Goal: Task Accomplishment & Management: Manage account settings

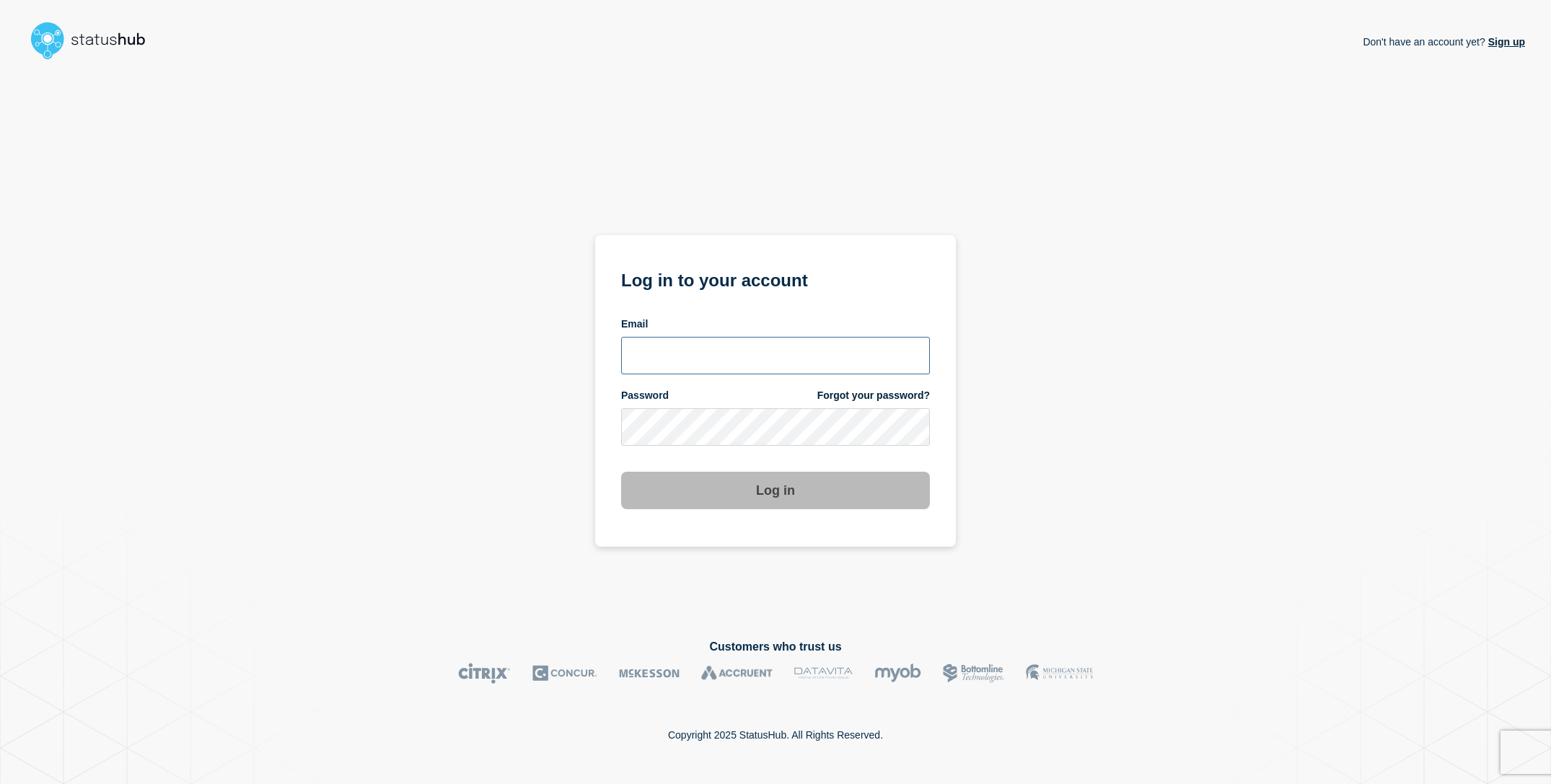
type input "[EMAIL_ADDRESS][DOMAIN_NAME]"
click at [296, 360] on div "Don't have an account yet? Sign up Log in to your account Email sderksen@ksu.ed…" at bounding box center [775, 341] width 1499 height 551
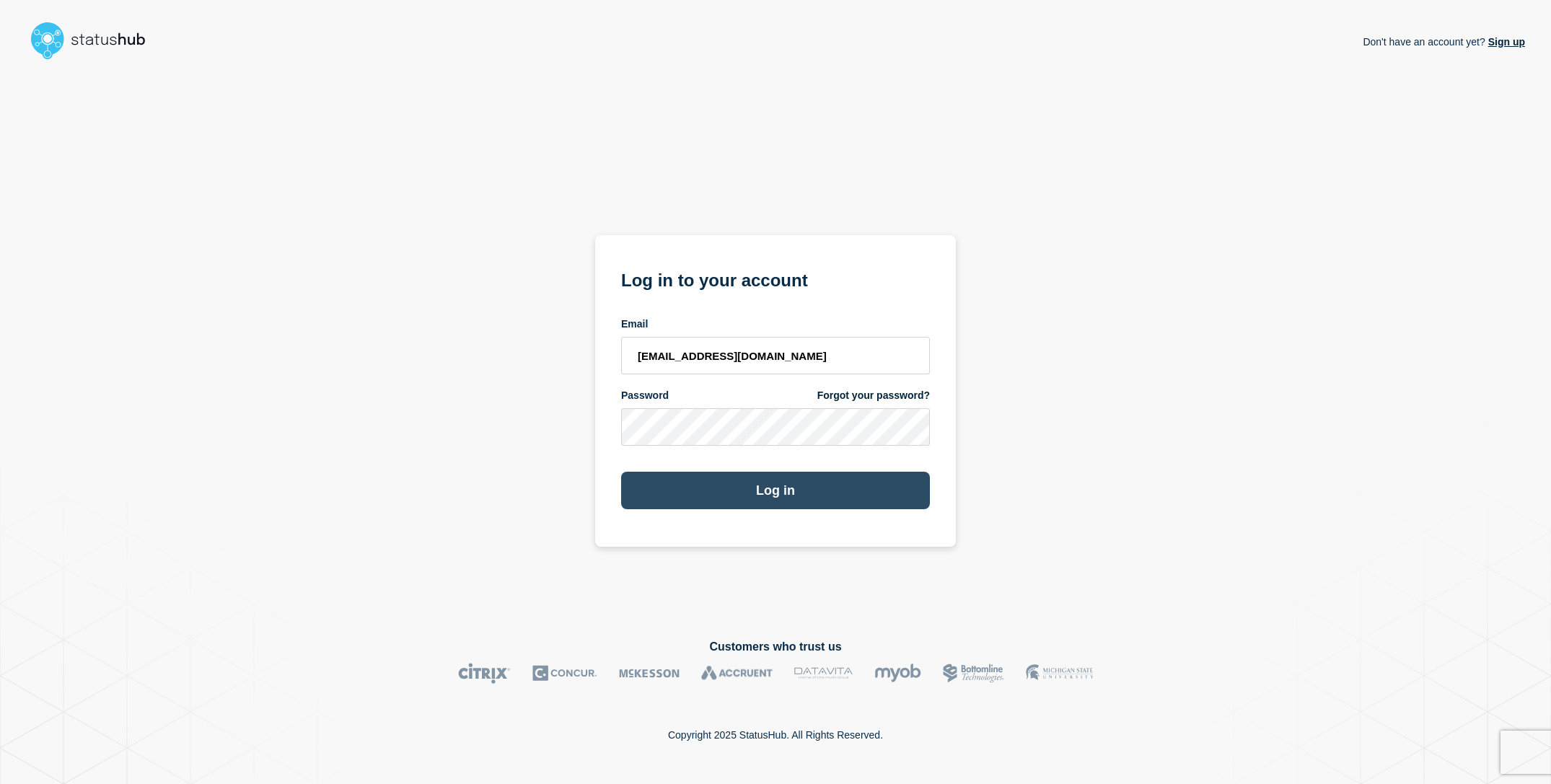
click at [815, 498] on button "Log in" at bounding box center [775, 490] width 309 height 38
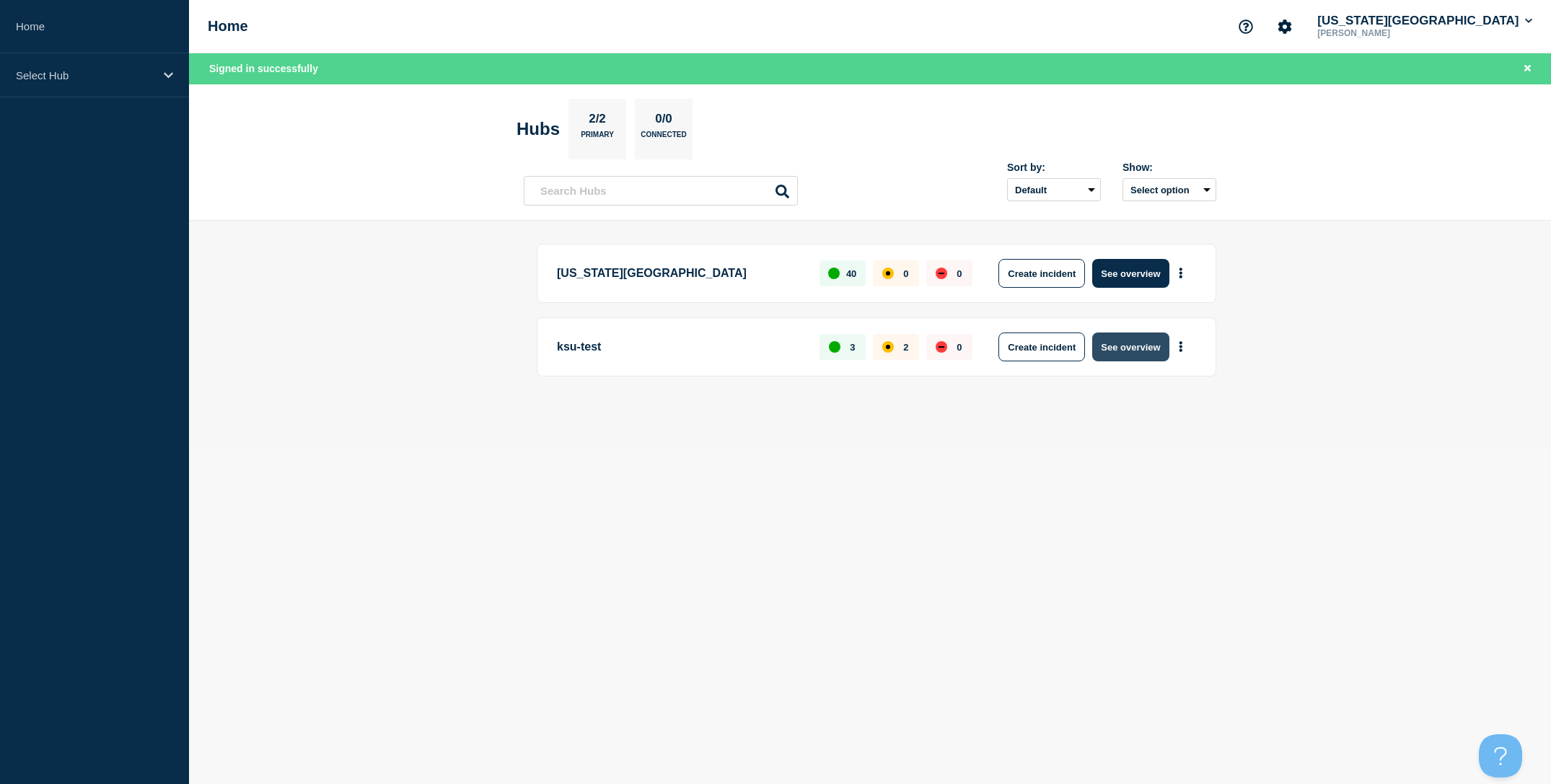
click at [1128, 339] on button "See overview" at bounding box center [1130, 346] width 76 height 28
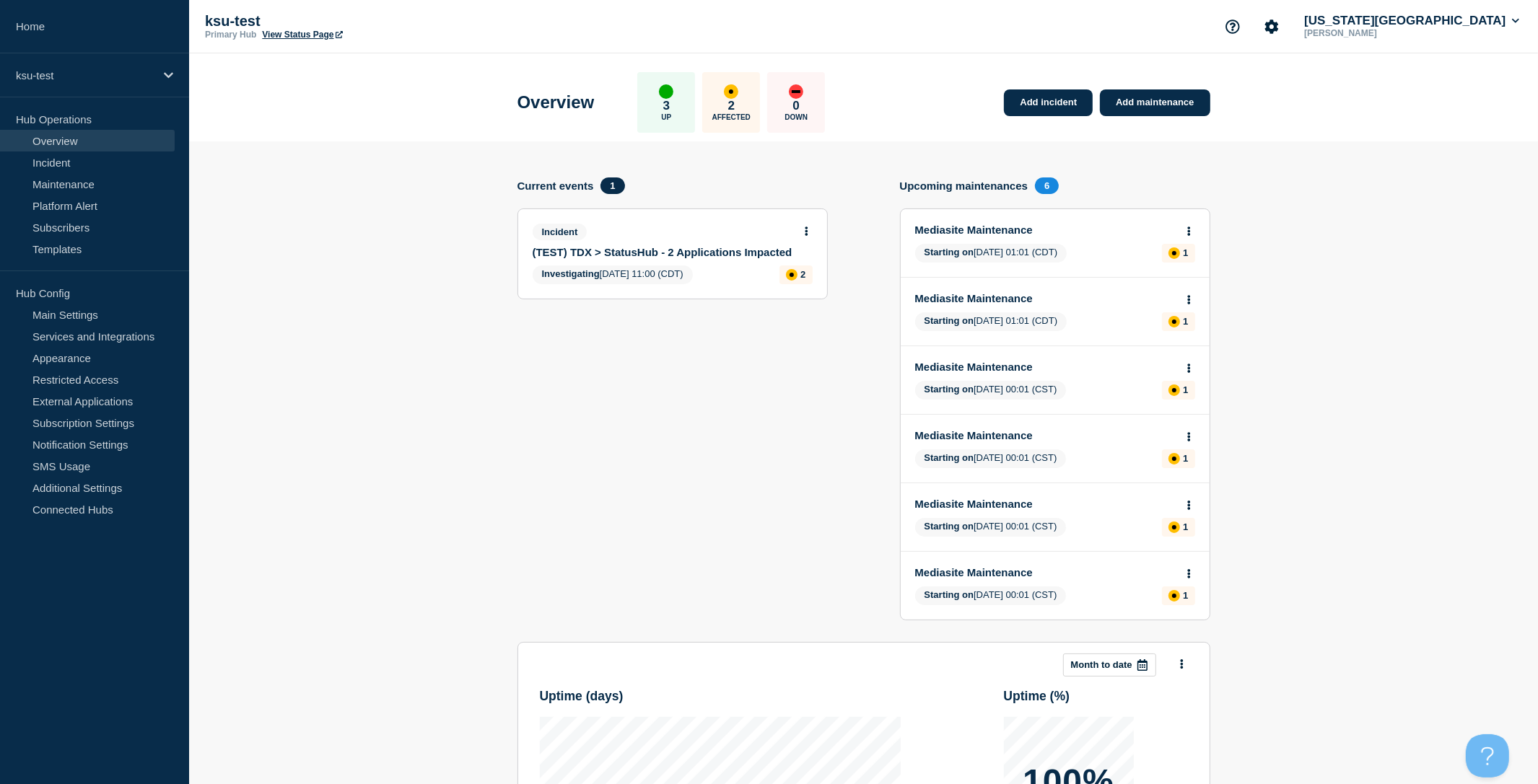
click at [716, 249] on div "Incident (TEST) TDX > StatusHub - 2 Applications Impacted" at bounding box center [666, 240] width 268 height 34
click at [718, 252] on link "(TEST) TDX > StatusHub - 2 Applications Impacted" at bounding box center [662, 252] width 260 height 13
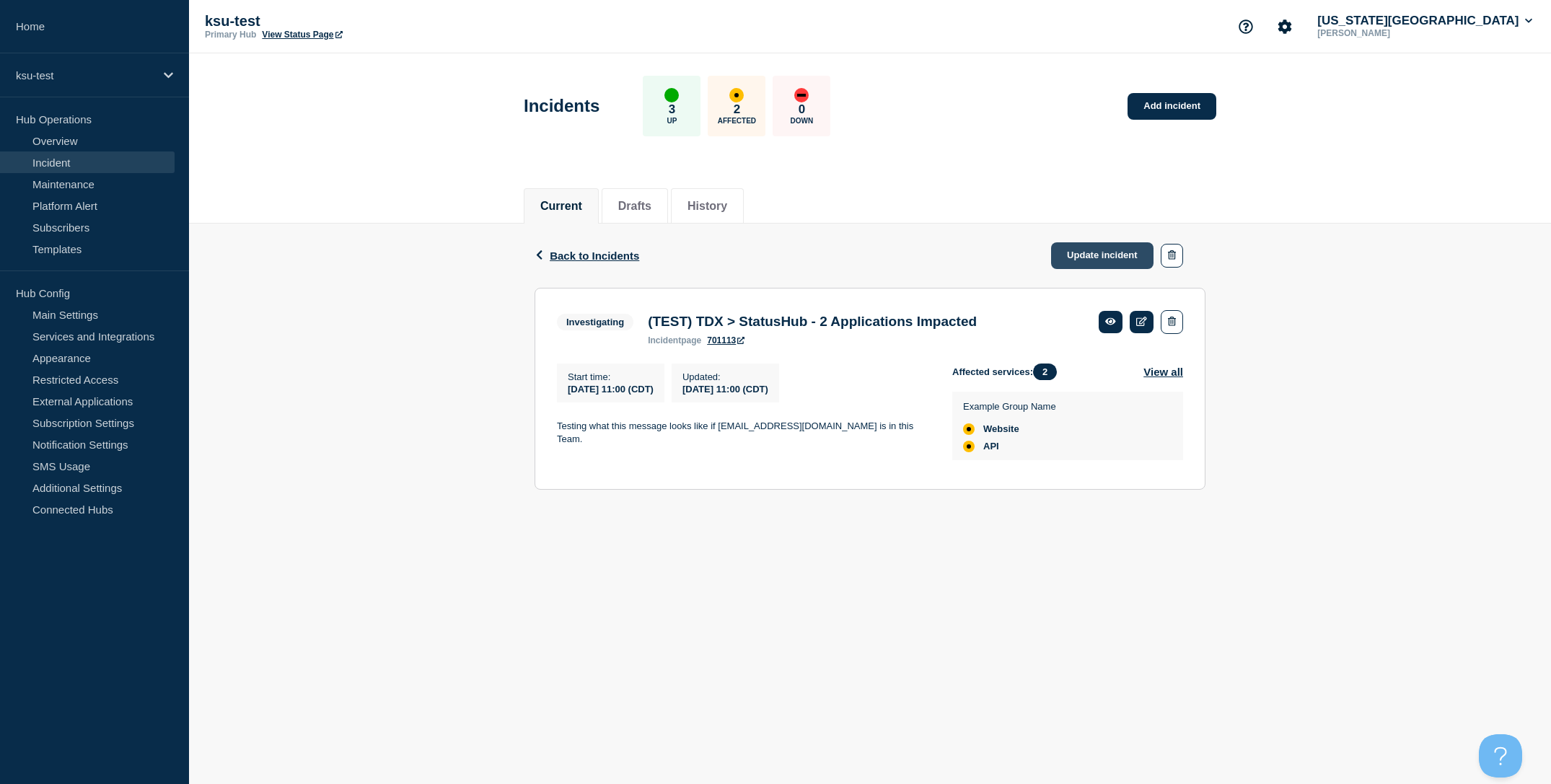
click at [1107, 243] on link "Update incident" at bounding box center [1102, 256] width 102 height 27
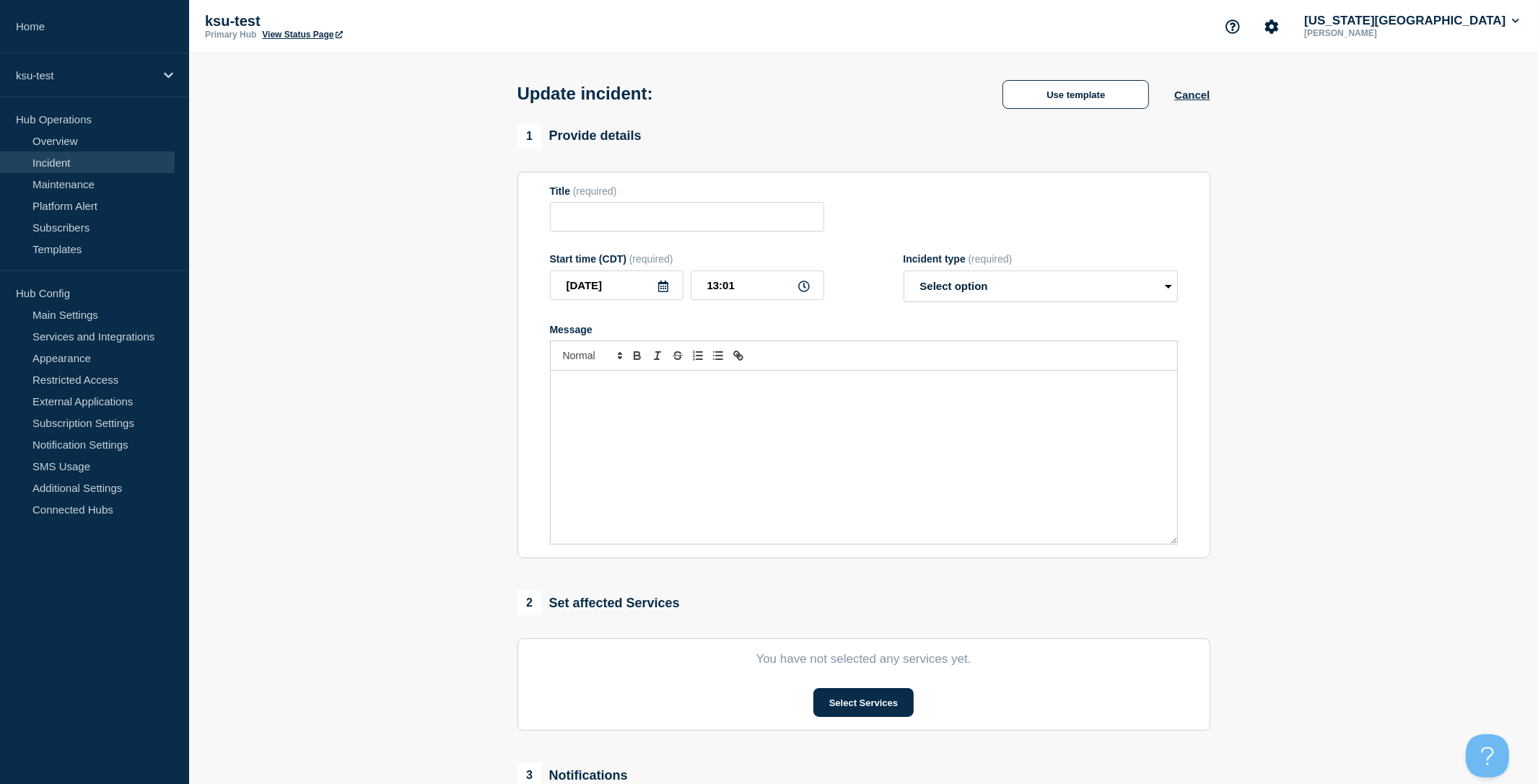
type input "(TEST) TDX > StatusHub - 2 Applications Impacted"
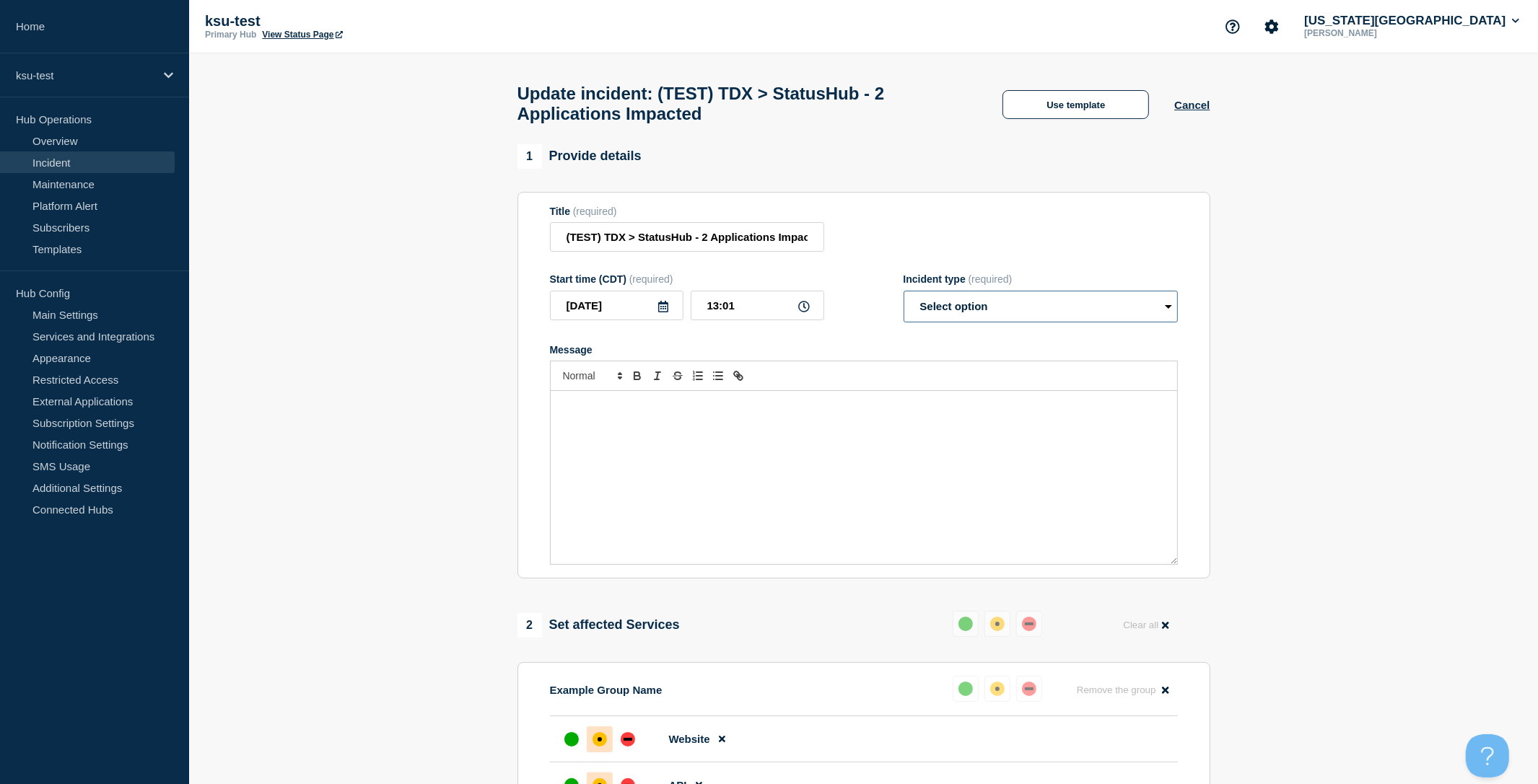
click at [957, 316] on select "Select option Investigating Identified Monitoring Resolved" at bounding box center [1041, 306] width 275 height 32
select select "resolved"
click at [903, 302] on select "Select option Investigating Identified Monitoring Resolved" at bounding box center [1041, 306] width 275 height 32
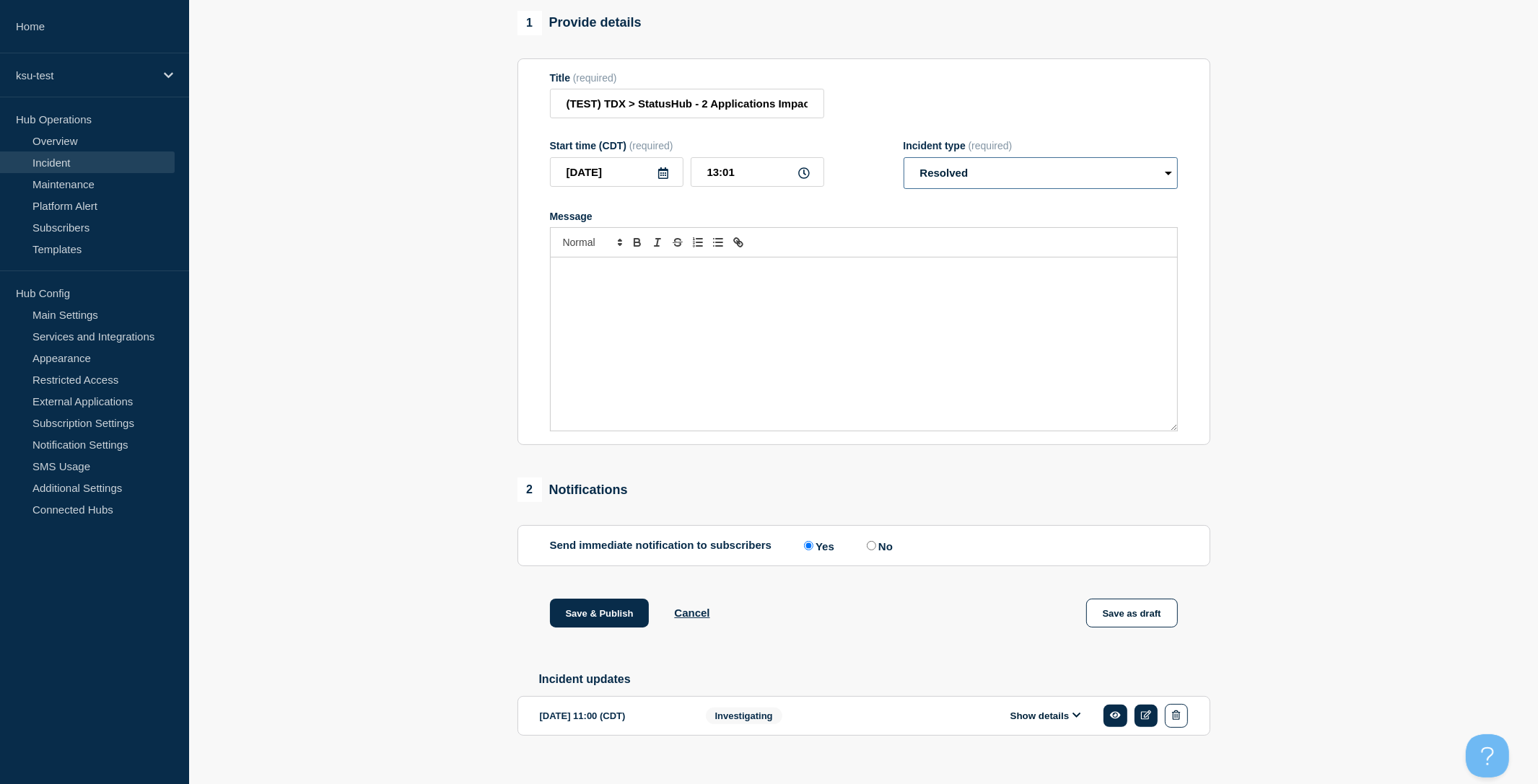
scroll to position [170, 0]
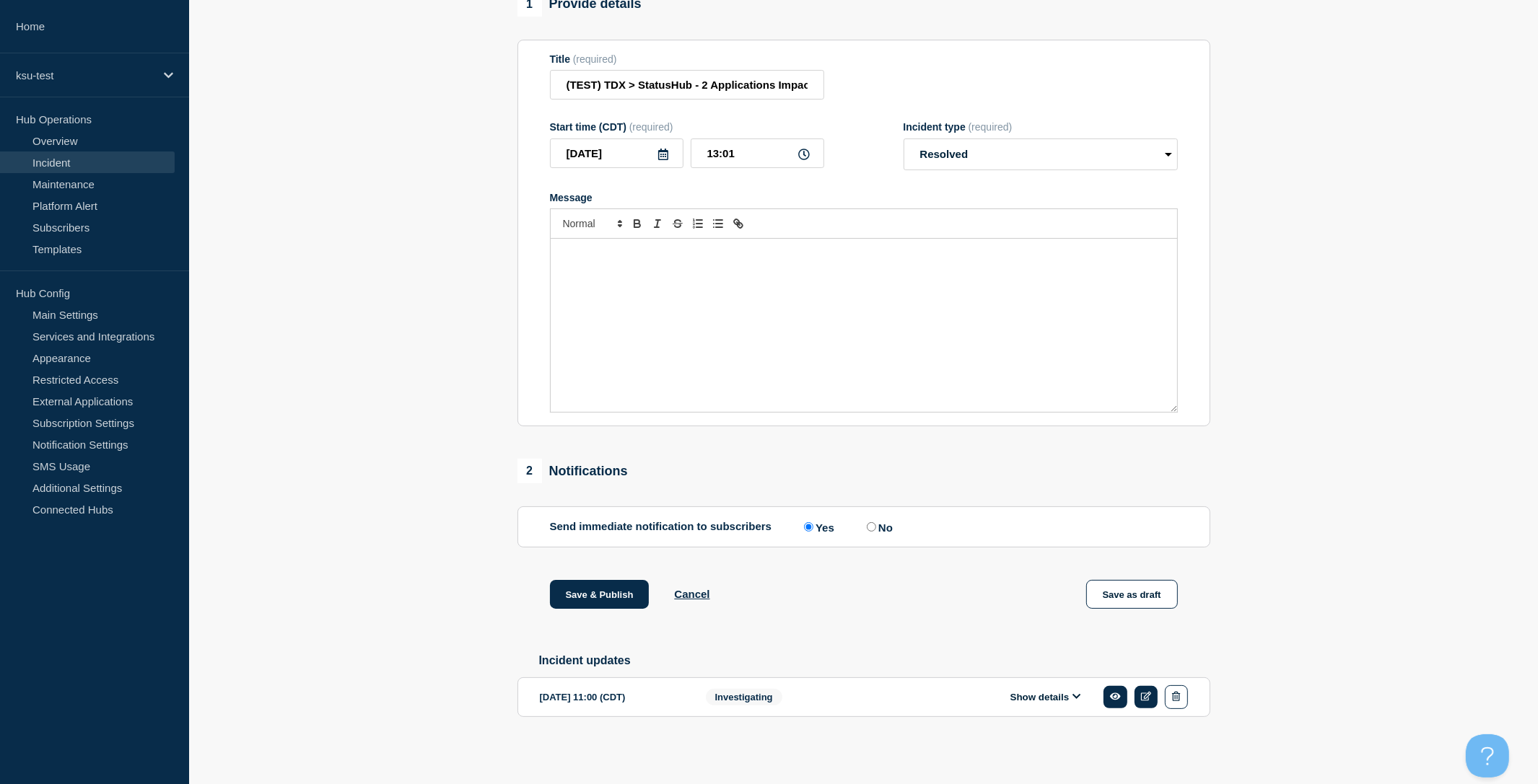
click at [867, 522] on input "No" at bounding box center [871, 526] width 9 height 9
radio input "true"
radio input "false"
click at [604, 593] on button "Save & Publish" at bounding box center [599, 594] width 100 height 28
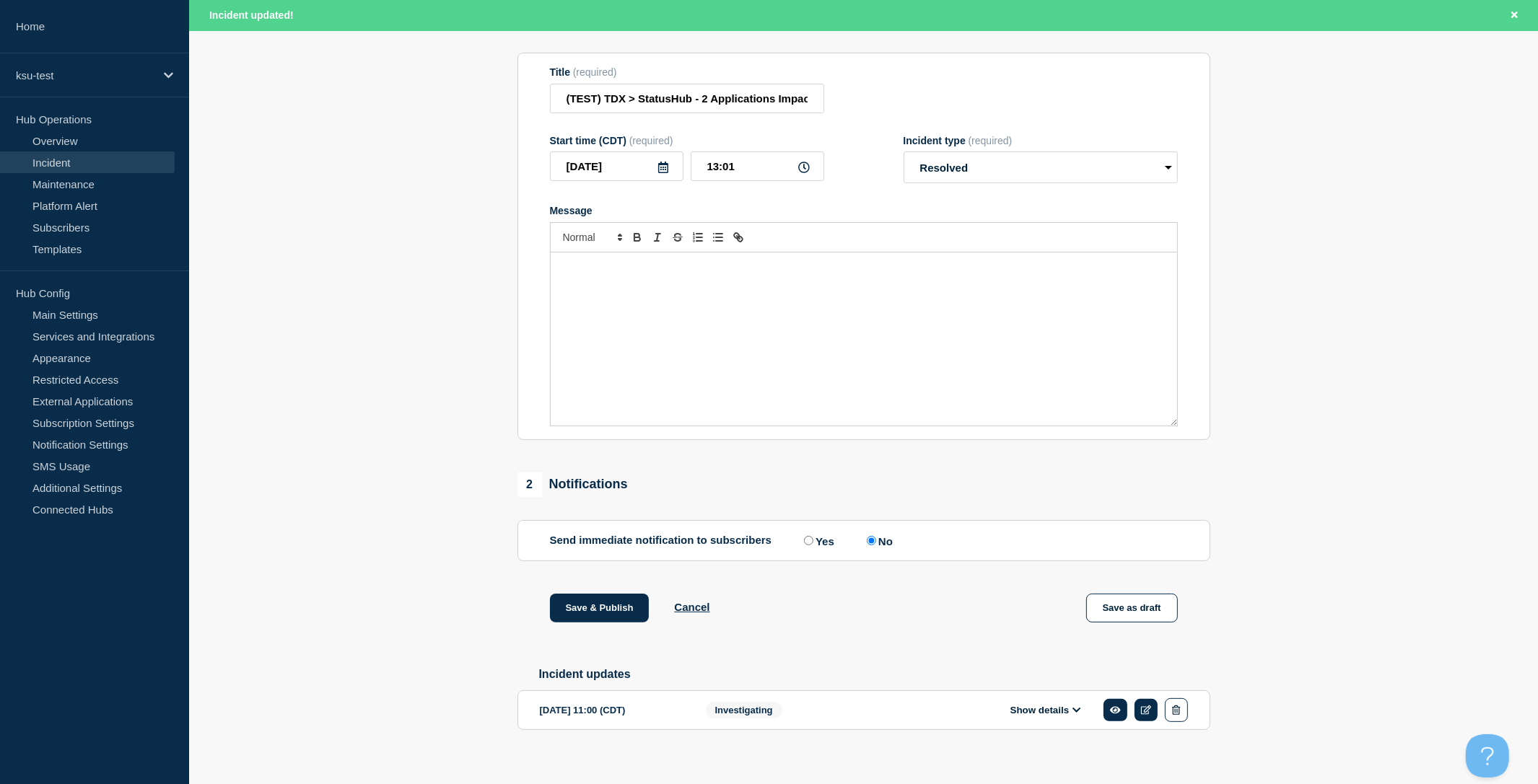
scroll to position [201, 0]
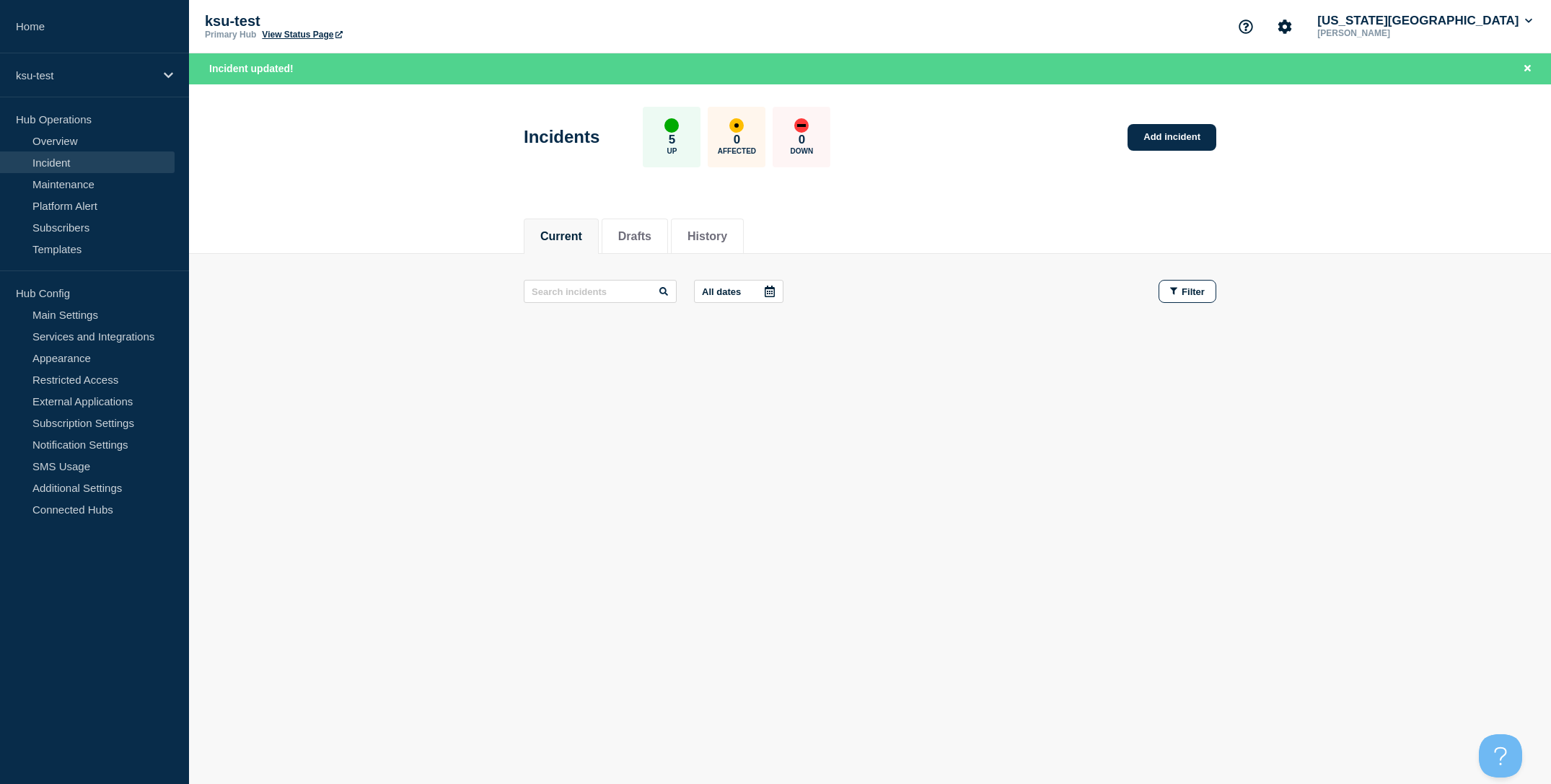
click at [397, 217] on div "Current Drafts History" at bounding box center [870, 228] width 1362 height 49
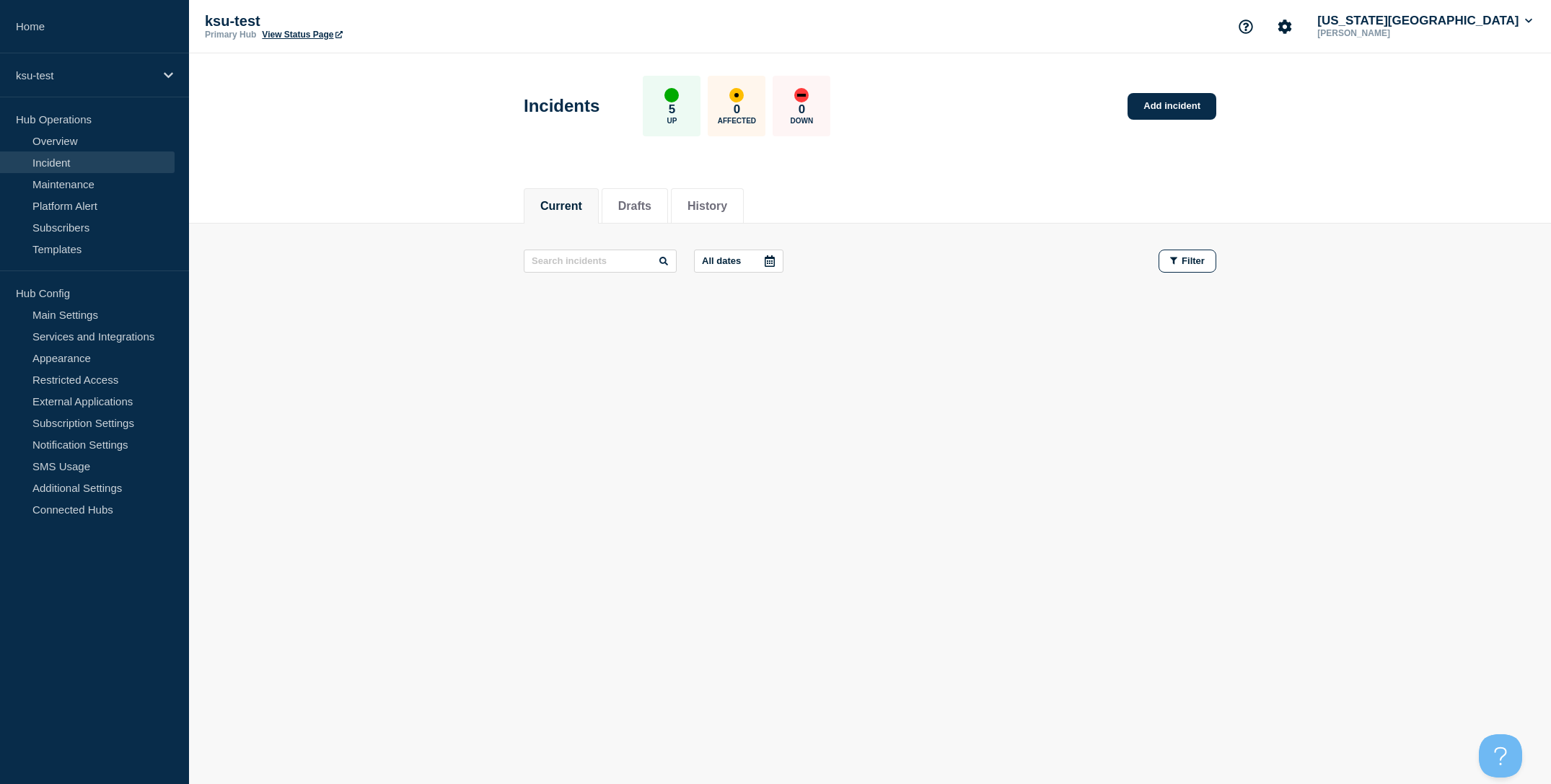
click at [398, 181] on div "Current Drafts History" at bounding box center [870, 198] width 1362 height 49
click at [414, 190] on div "Current Drafts History" at bounding box center [870, 198] width 1362 height 49
